Goal: Task Accomplishment & Management: Manage account settings

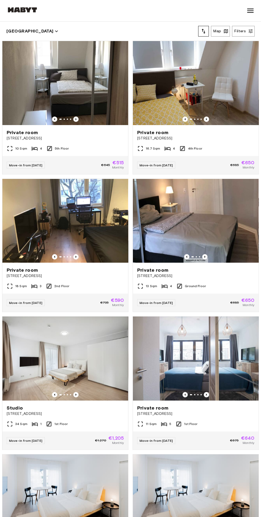
click at [248, 12] on icon at bounding box center [250, 11] width 6 height 4
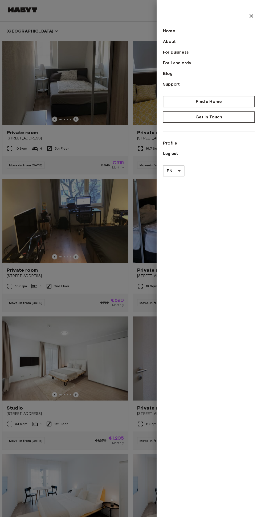
click at [40, 43] on div at bounding box center [130, 258] width 261 height 517
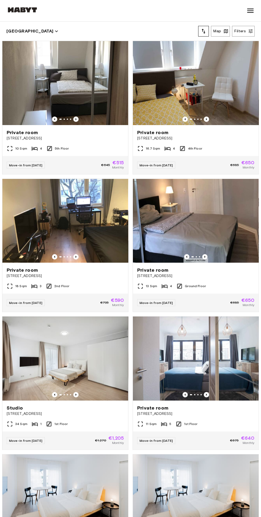
click at [29, 9] on img at bounding box center [22, 9] width 32 height 5
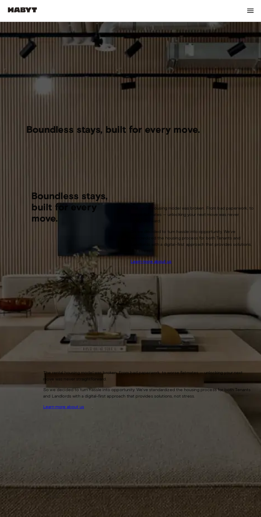
click at [252, 13] on icon at bounding box center [250, 10] width 9 height 9
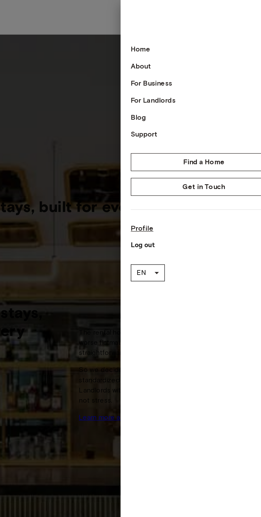
click at [167, 142] on link "Profile" at bounding box center [209, 143] width 92 height 6
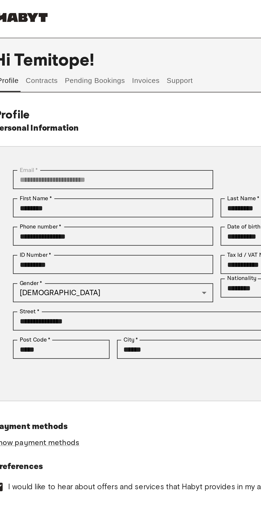
click at [95, 44] on button "Invoices" at bounding box center [90, 45] width 17 height 13
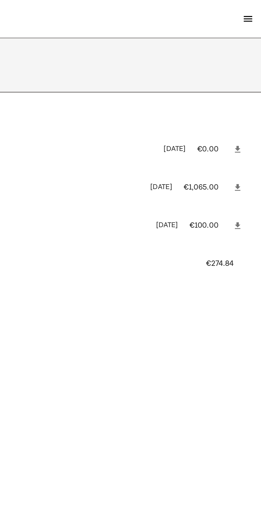
click at [199, 199] on div "Invoices 7DAE8F4B-58332 in_1S6XTxBmfaWUX5m8RLZWvz4w September 12th, 2025 €0.00 …" at bounding box center [130, 246] width 261 height 370
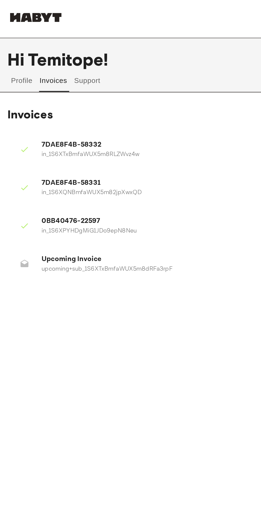
click at [53, 48] on button "Support" at bounding box center [49, 45] width 16 height 13
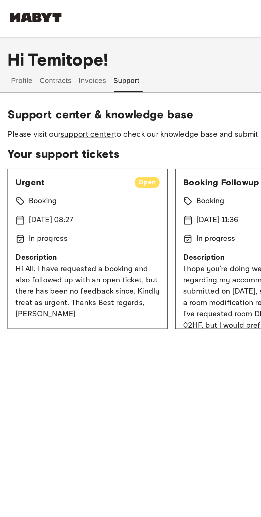
click at [39, 46] on button "Contracts" at bounding box center [31, 45] width 19 height 13
